Goal: Book appointment/travel/reservation

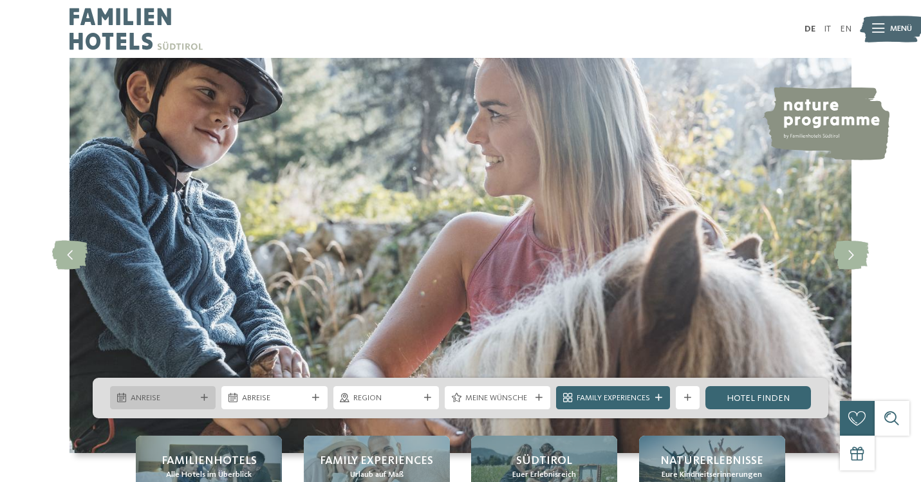
click at [164, 401] on span "Anreise" at bounding box center [163, 399] width 65 height 12
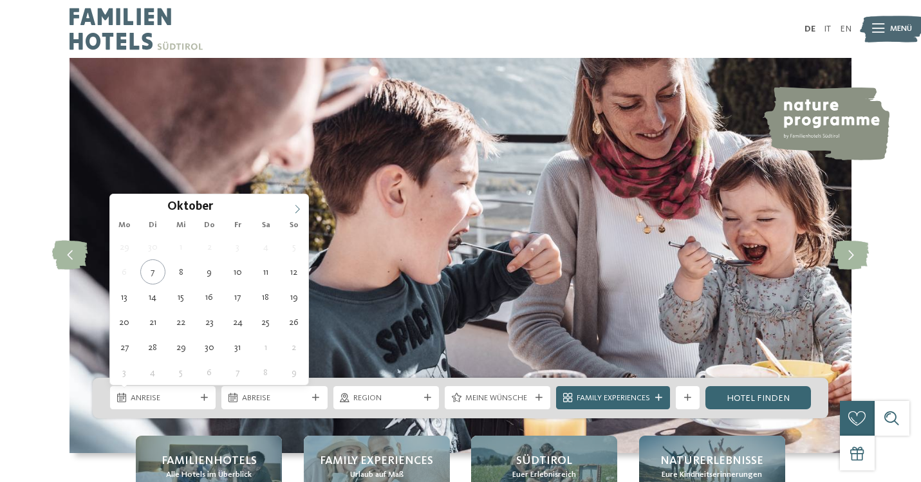
click at [296, 210] on icon at bounding box center [297, 209] width 9 height 9
type div "27.12.2025"
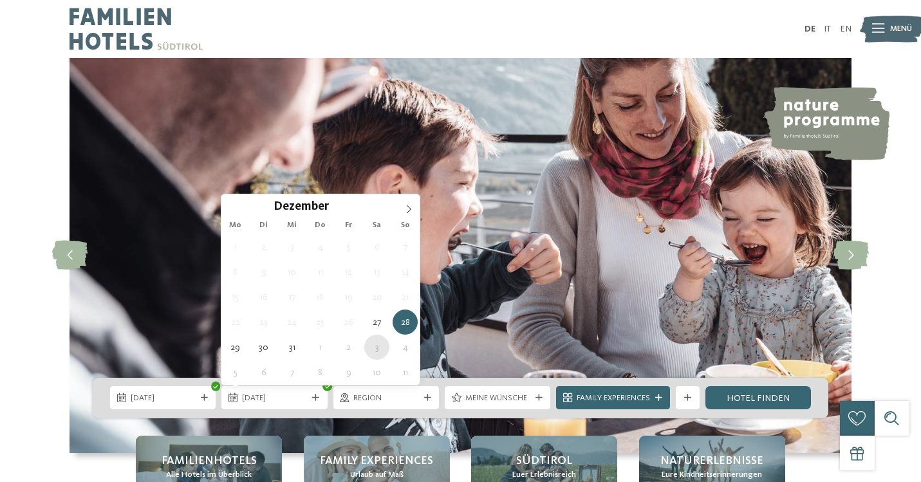
type div "03.01.2026"
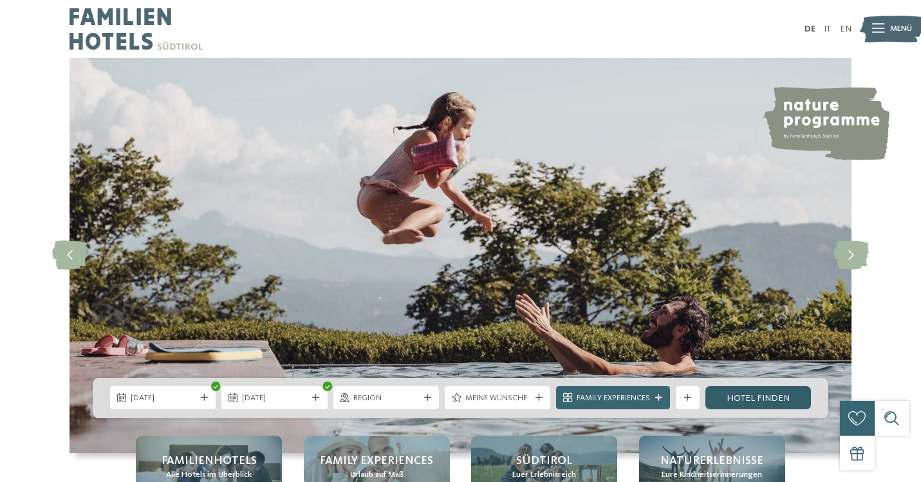
click at [766, 406] on link "Hotel finden" at bounding box center [759, 397] width 106 height 23
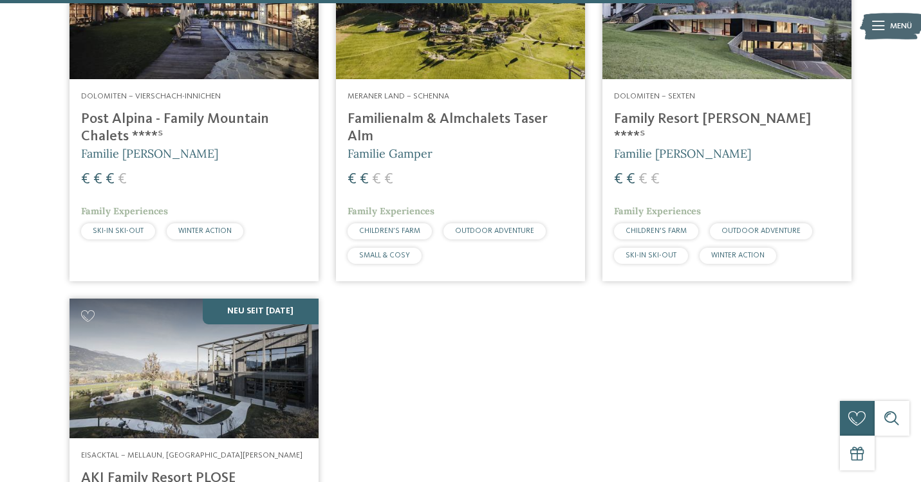
scroll to position [2399, 0]
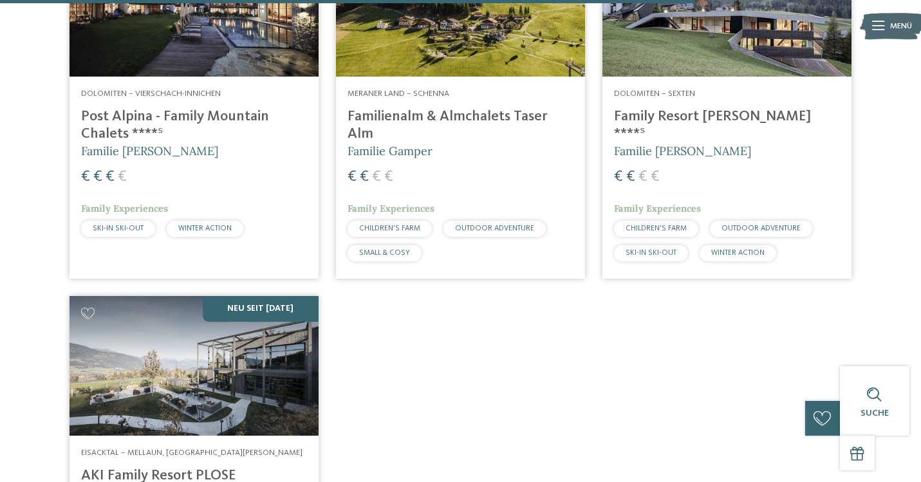
click at [522, 108] on h4 "Familienalm & Almchalets Taser Alm" at bounding box center [461, 125] width 226 height 35
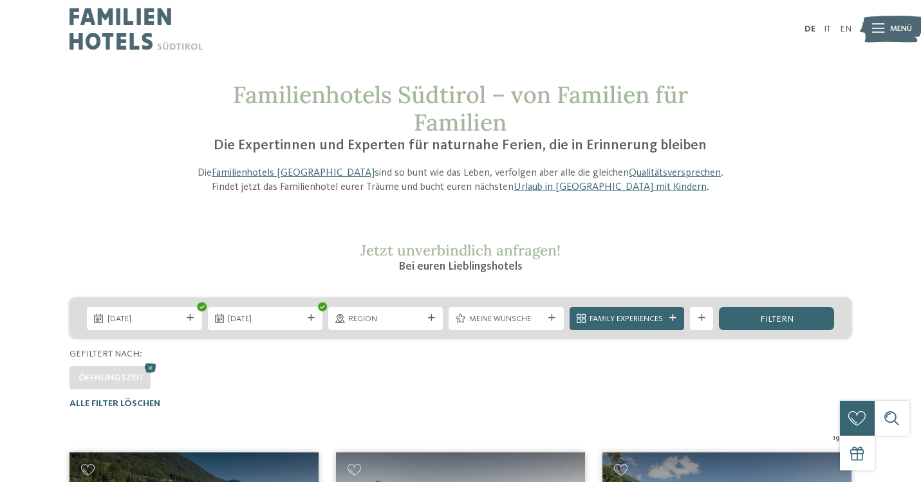
scroll to position [0, 0]
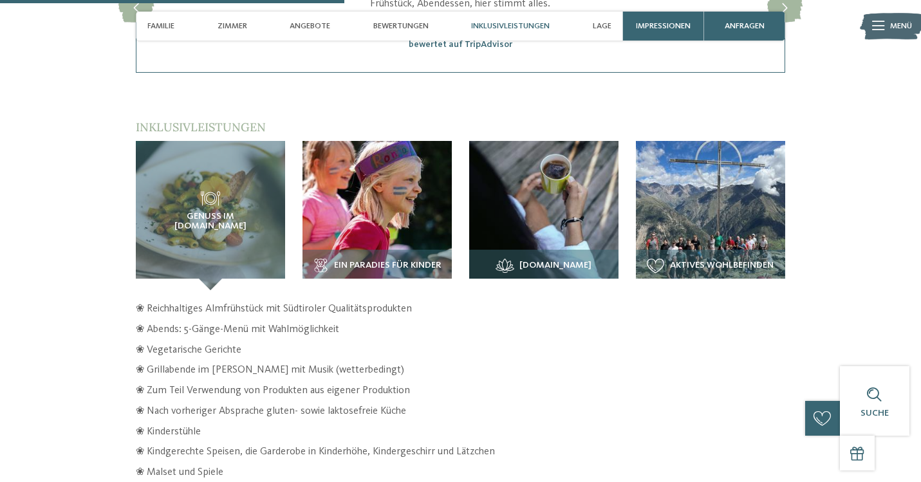
scroll to position [1706, 0]
